Goal: Information Seeking & Learning: Learn about a topic

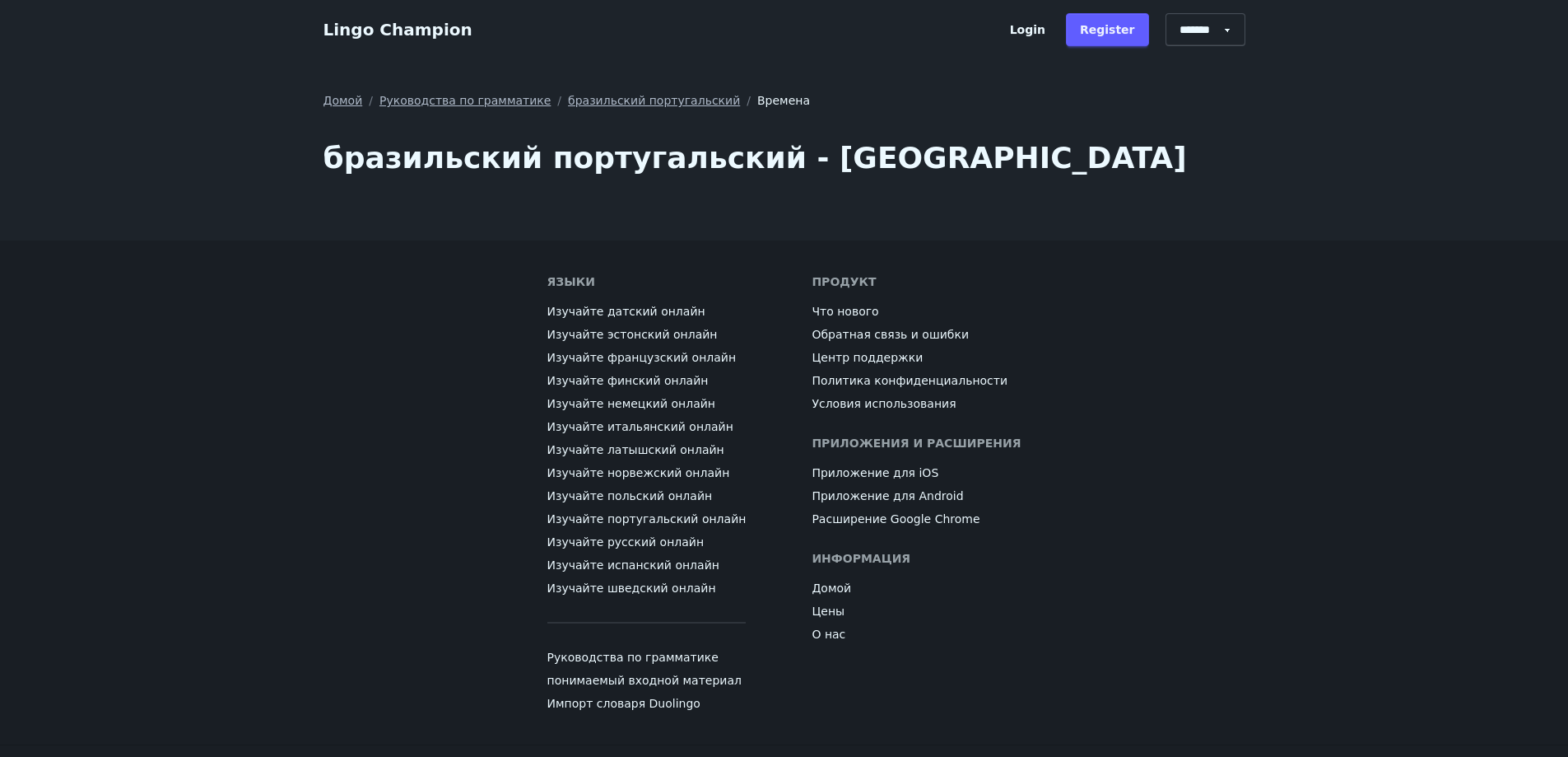
click at [652, 103] on link "бразильский португальский" at bounding box center [653, 100] width 172 height 17
